Goal: Information Seeking & Learning: Learn about a topic

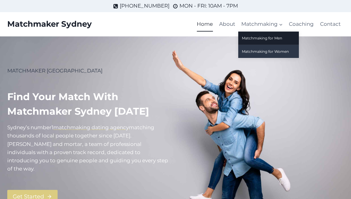
click at [258, 50] on link "Matchmaking for Women" at bounding box center [269, 51] width 61 height 13
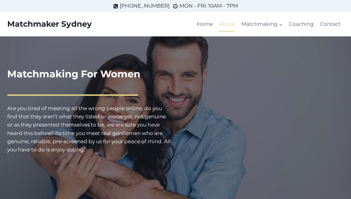
click at [226, 23] on link "About" at bounding box center [227, 24] width 22 height 15
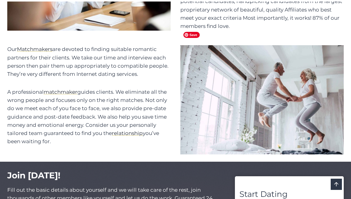
scroll to position [403, 0]
